Goal: Subscribe to service/newsletter

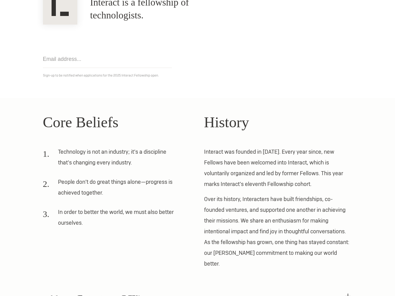
scroll to position [63, 0]
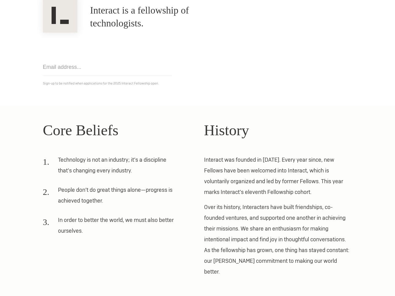
click at [114, 73] on input "email" at bounding box center [107, 67] width 129 height 18
click at [131, 67] on input "email" at bounding box center [107, 67] width 129 height 18
click at [170, 81] on p "Sign-up to be notified when applications for the 2025 Interact Fellowship open." at bounding box center [197, 83] width 309 height 6
click at [156, 85] on p "Sign-up to be notified when applications for the 2025 Interact Fellowship open." at bounding box center [197, 83] width 309 height 6
